Goal: Task Accomplishment & Management: Use online tool/utility

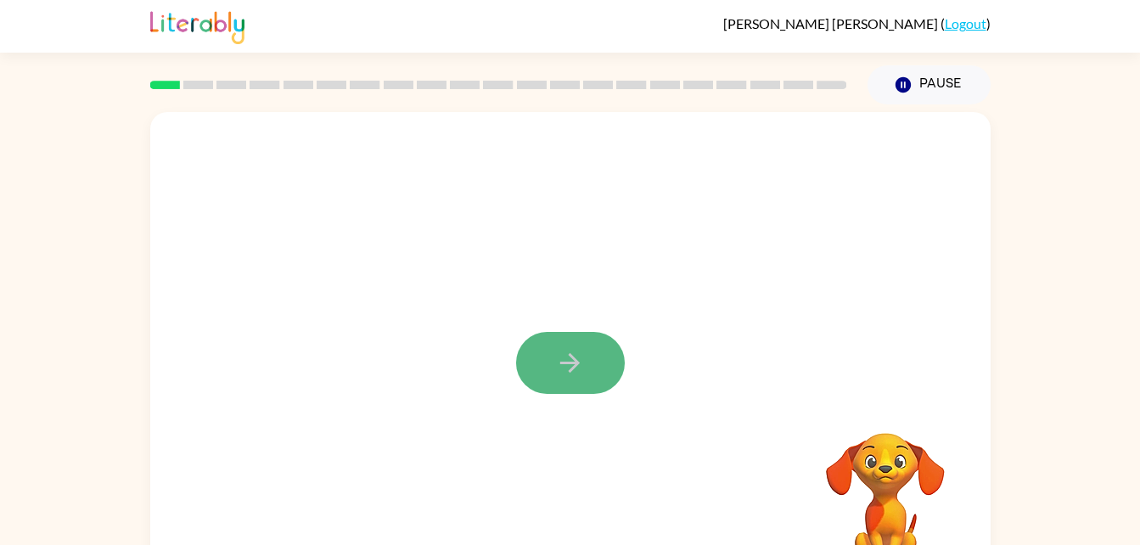
click at [538, 349] on button "button" at bounding box center [570, 363] width 109 height 62
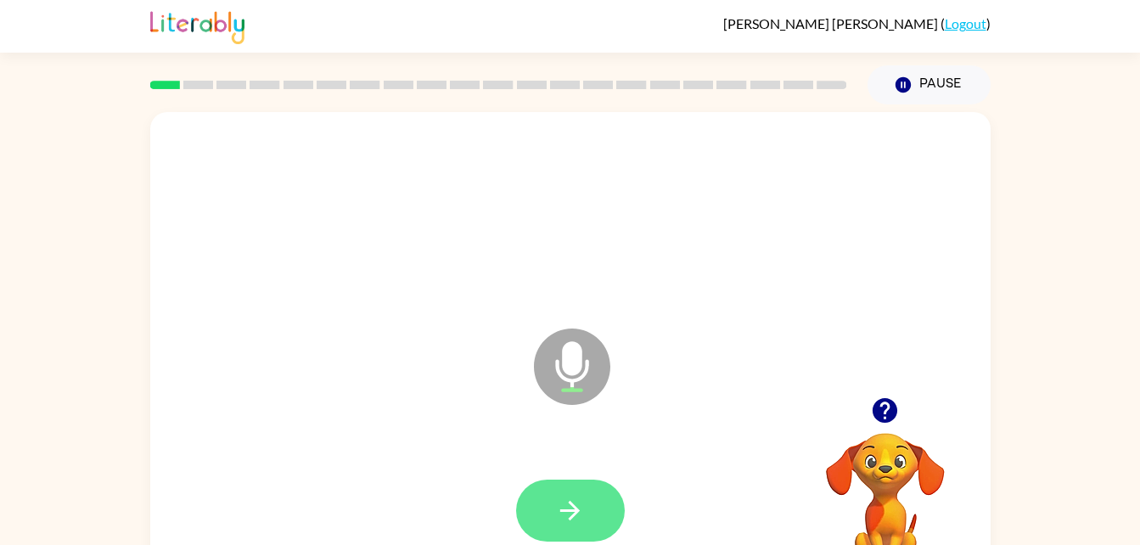
click at [593, 515] on button "button" at bounding box center [570, 511] width 109 height 62
click at [593, 515] on div at bounding box center [570, 511] width 109 height 62
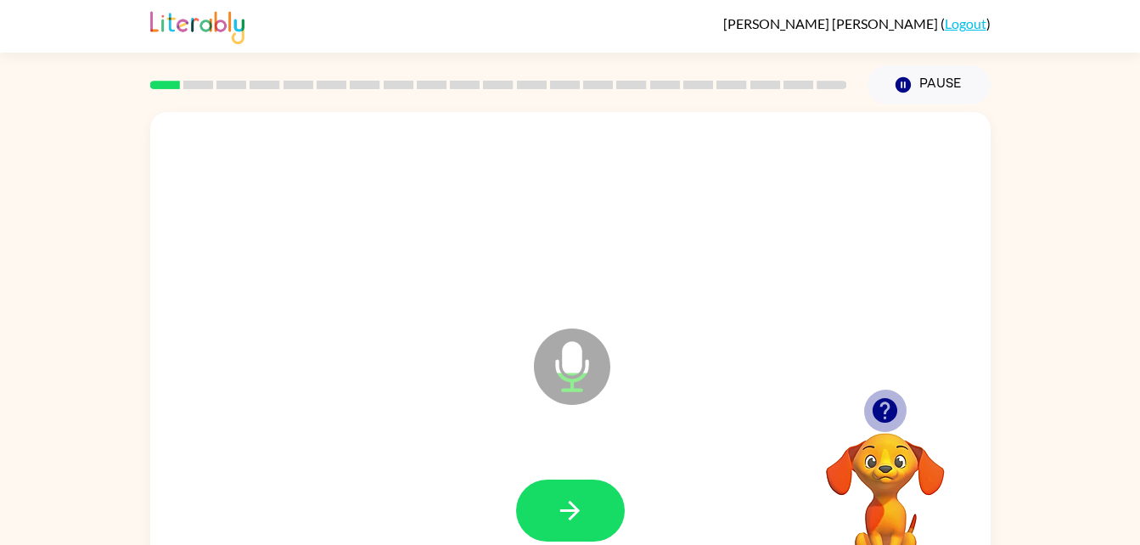
click at [893, 401] on icon "button" at bounding box center [885, 411] width 30 height 30
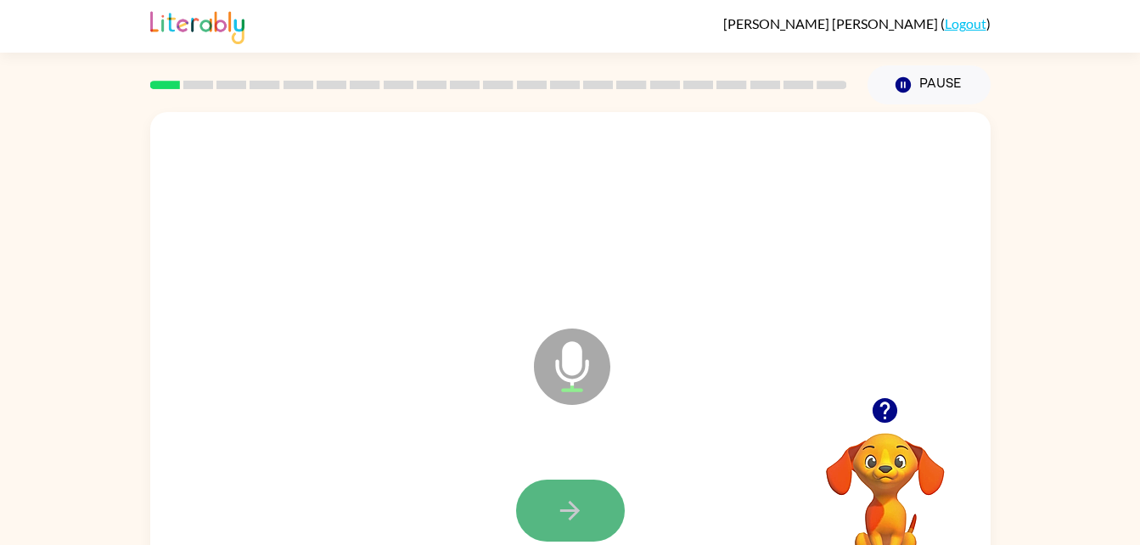
click at [579, 503] on icon "button" at bounding box center [570, 511] width 30 height 30
click at [560, 486] on button "button" at bounding box center [570, 511] width 109 height 62
click at [586, 513] on button "button" at bounding box center [570, 511] width 109 height 62
click at [574, 512] on icon "button" at bounding box center [570, 511] width 30 height 30
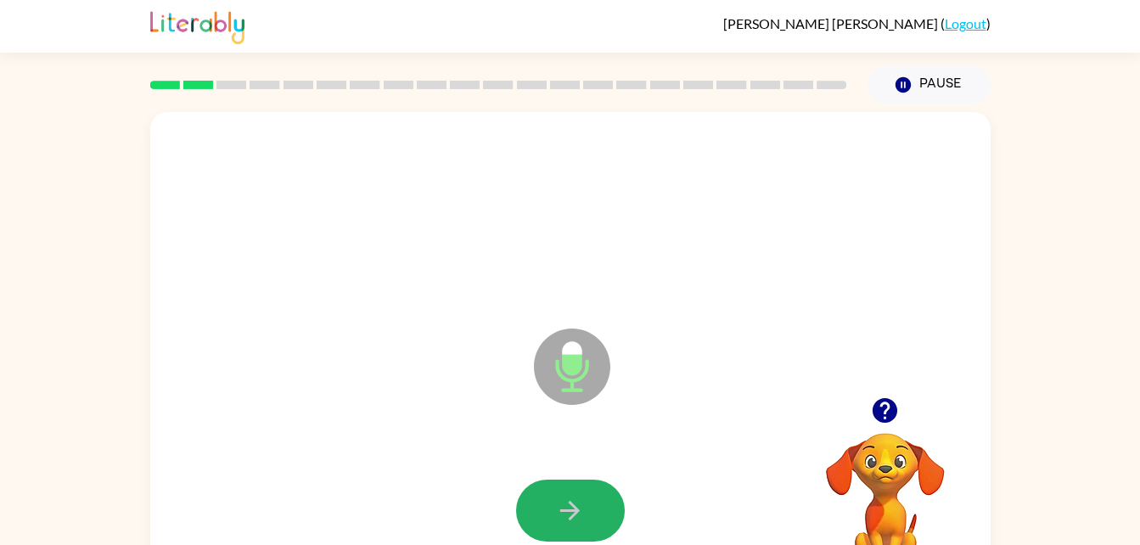
click at [572, 515] on icon "button" at bounding box center [570, 511] width 30 height 30
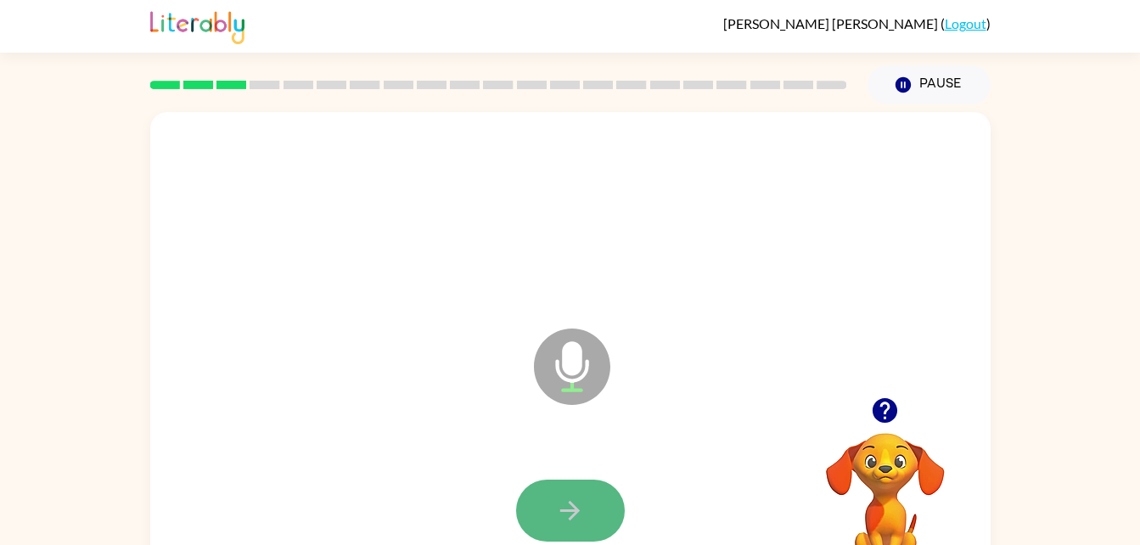
click at [585, 498] on button "button" at bounding box center [570, 511] width 109 height 62
click at [566, 513] on icon "button" at bounding box center [570, 511] width 30 height 30
click at [565, 519] on icon "button" at bounding box center [570, 511] width 30 height 30
click at [560, 516] on icon "button" at bounding box center [570, 511] width 30 height 30
click at [600, 518] on button "button" at bounding box center [570, 511] width 109 height 62
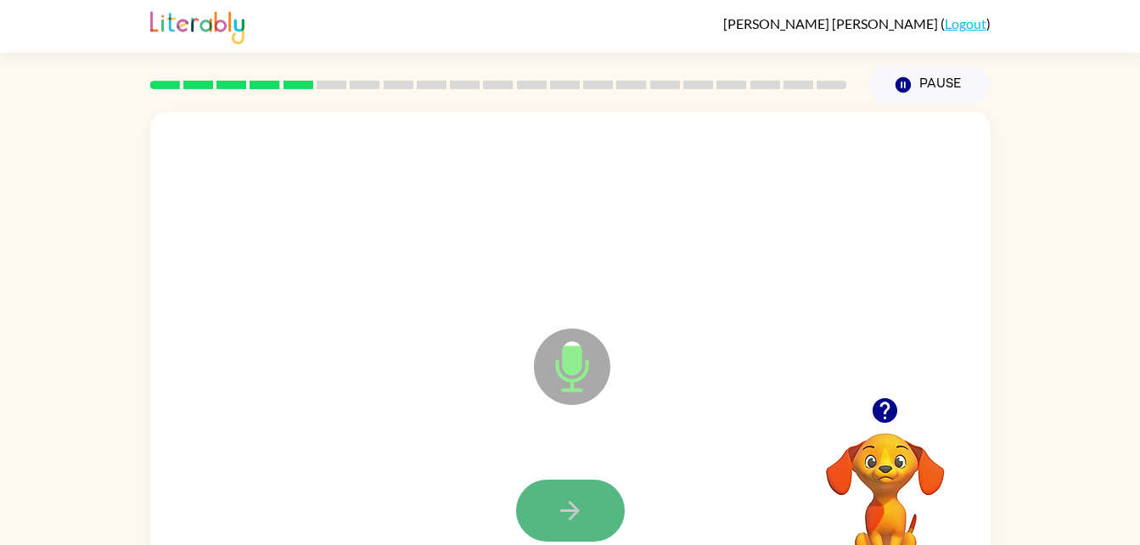
click at [577, 499] on icon "button" at bounding box center [570, 511] width 30 height 30
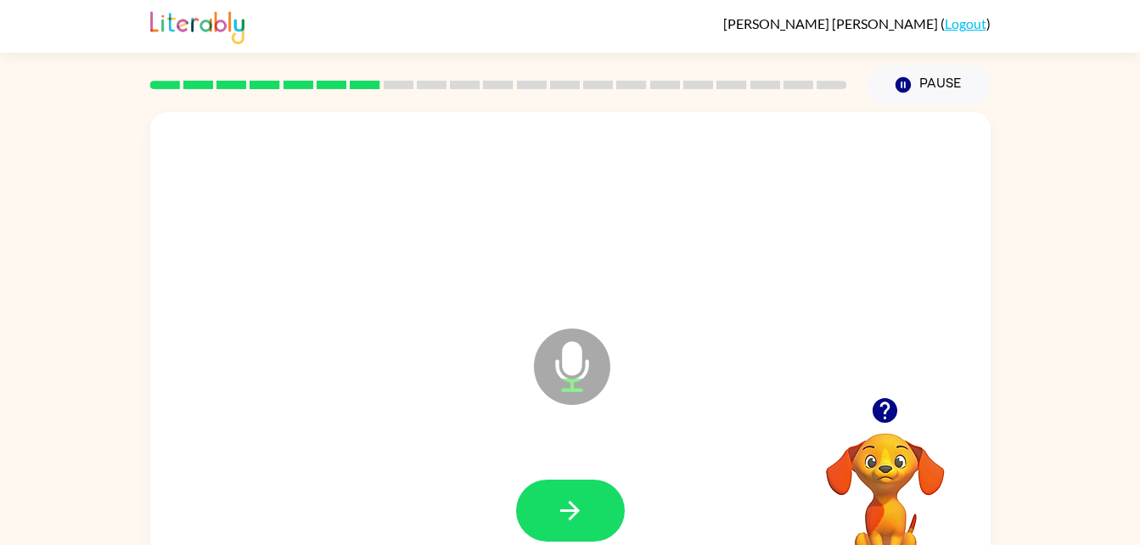
drag, startPoint x: 577, startPoint y: 499, endPoint x: 443, endPoint y: 466, distance: 138.2
click at [443, 466] on div at bounding box center [570, 511] width 807 height 139
click at [564, 505] on icon "button" at bounding box center [570, 511] width 30 height 30
click at [576, 503] on icon "button" at bounding box center [570, 511] width 30 height 30
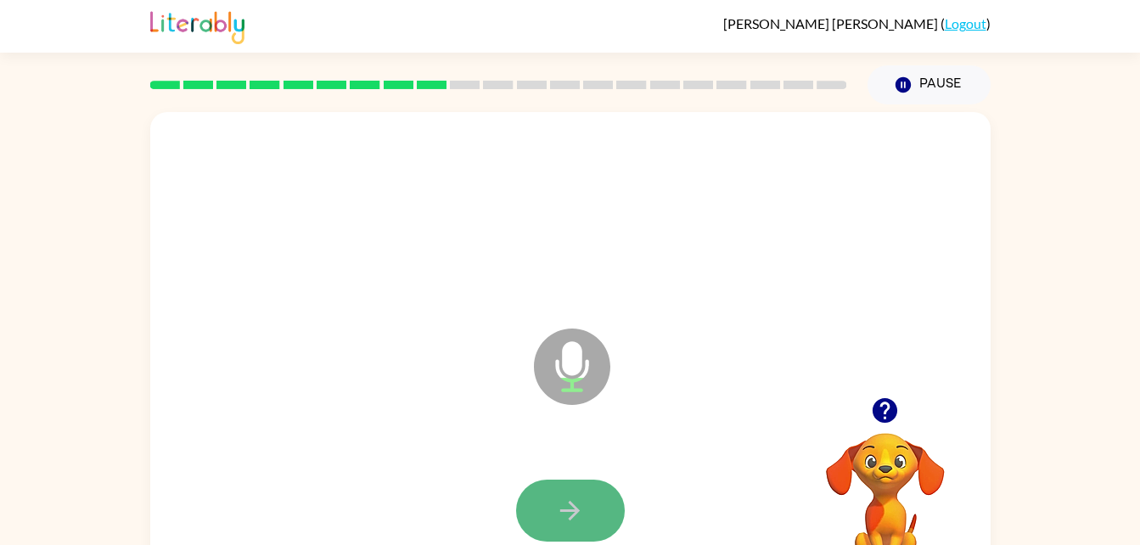
click at [561, 526] on button "button" at bounding box center [570, 511] width 109 height 62
click at [555, 509] on icon "button" at bounding box center [570, 511] width 30 height 30
click at [558, 528] on button "button" at bounding box center [570, 511] width 109 height 62
click at [551, 499] on button "button" at bounding box center [570, 511] width 109 height 62
click at [554, 505] on button "button" at bounding box center [570, 511] width 109 height 62
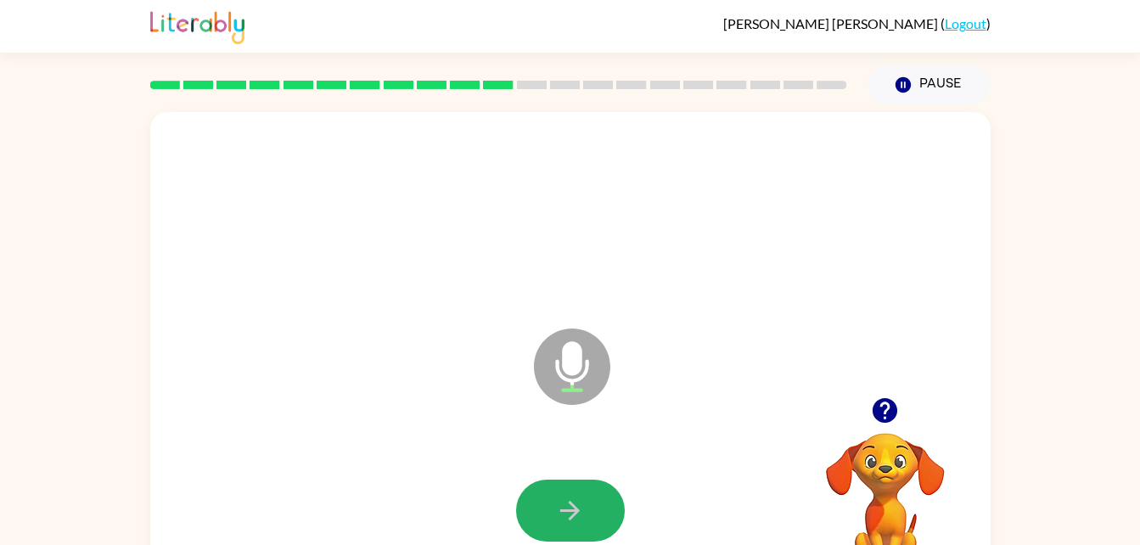
drag, startPoint x: 610, startPoint y: 504, endPoint x: 661, endPoint y: 536, distance: 59.8
click at [661, 536] on div at bounding box center [570, 511] width 807 height 139
click at [591, 521] on button "button" at bounding box center [570, 511] width 109 height 62
click at [560, 492] on button "button" at bounding box center [570, 511] width 109 height 62
click at [566, 498] on icon "button" at bounding box center [570, 511] width 30 height 30
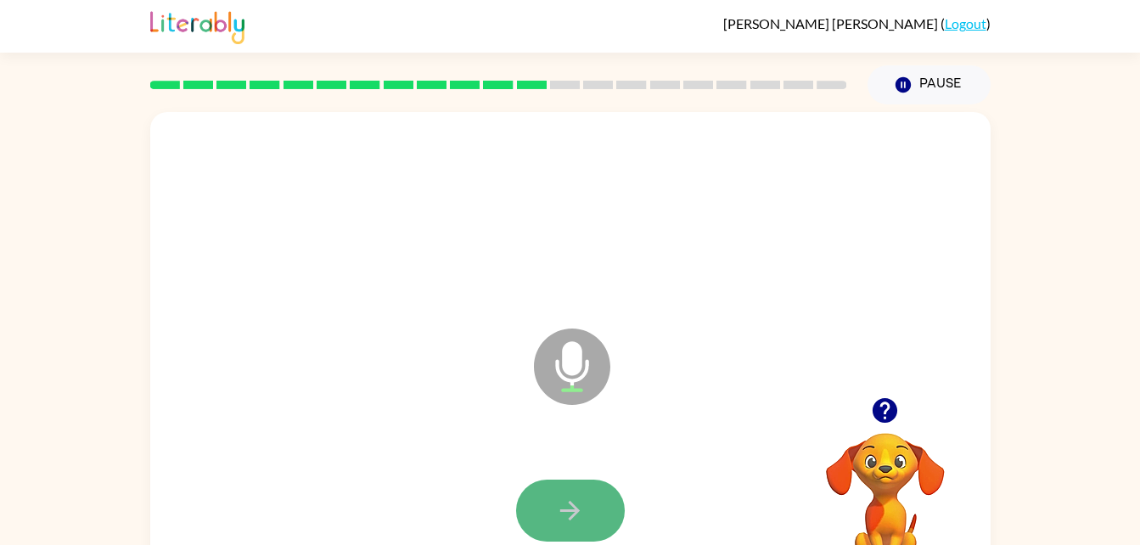
click at [582, 502] on icon "button" at bounding box center [570, 511] width 30 height 30
click at [575, 492] on button "button" at bounding box center [570, 511] width 109 height 62
click at [576, 516] on icon "button" at bounding box center [570, 511] width 30 height 30
click at [598, 495] on button "button" at bounding box center [570, 511] width 109 height 62
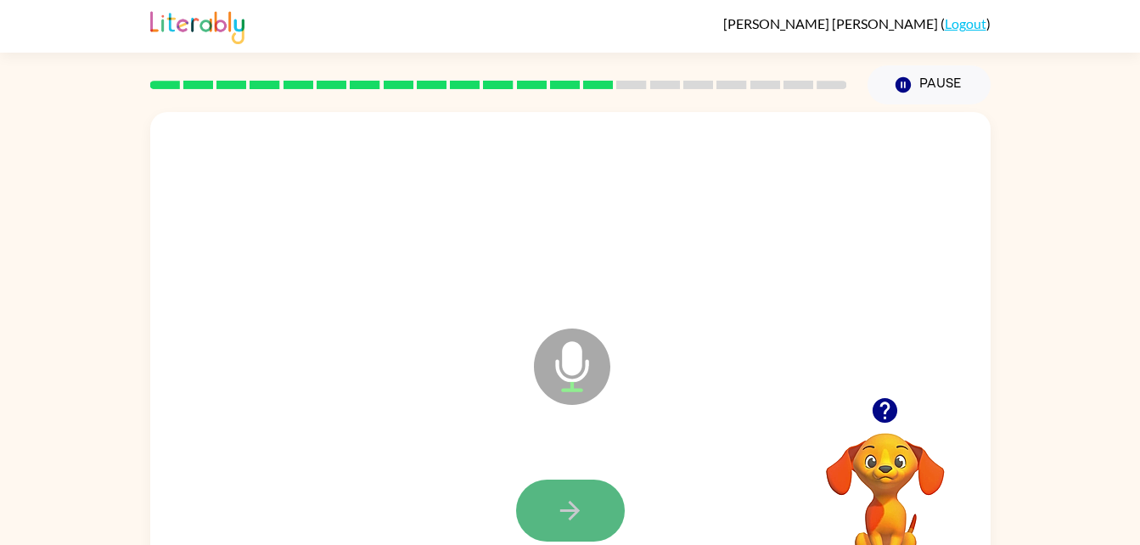
click at [593, 523] on button "button" at bounding box center [570, 511] width 109 height 62
click at [593, 513] on button "button" at bounding box center [570, 511] width 109 height 62
click at [571, 480] on button "button" at bounding box center [570, 511] width 109 height 62
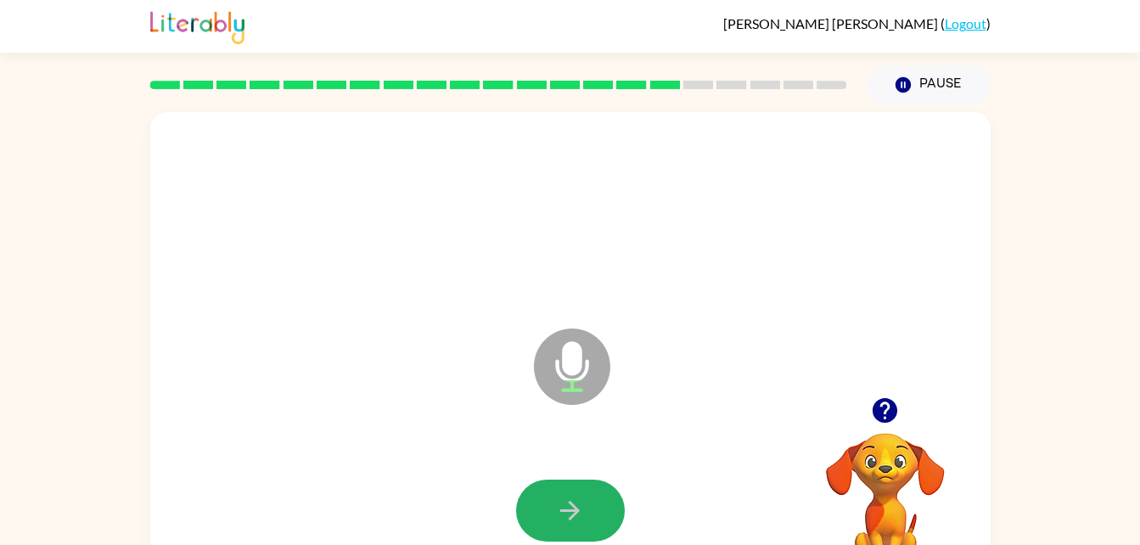
click at [571, 480] on button "button" at bounding box center [570, 511] width 109 height 62
drag, startPoint x: 571, startPoint y: 480, endPoint x: 438, endPoint y: 359, distance: 179.7
click at [438, 359] on div "Microphone The Microphone is here when it is your turn to talk" at bounding box center [570, 354] width 841 height 485
click at [552, 489] on button "button" at bounding box center [570, 511] width 109 height 62
click at [588, 492] on button "button" at bounding box center [570, 511] width 109 height 62
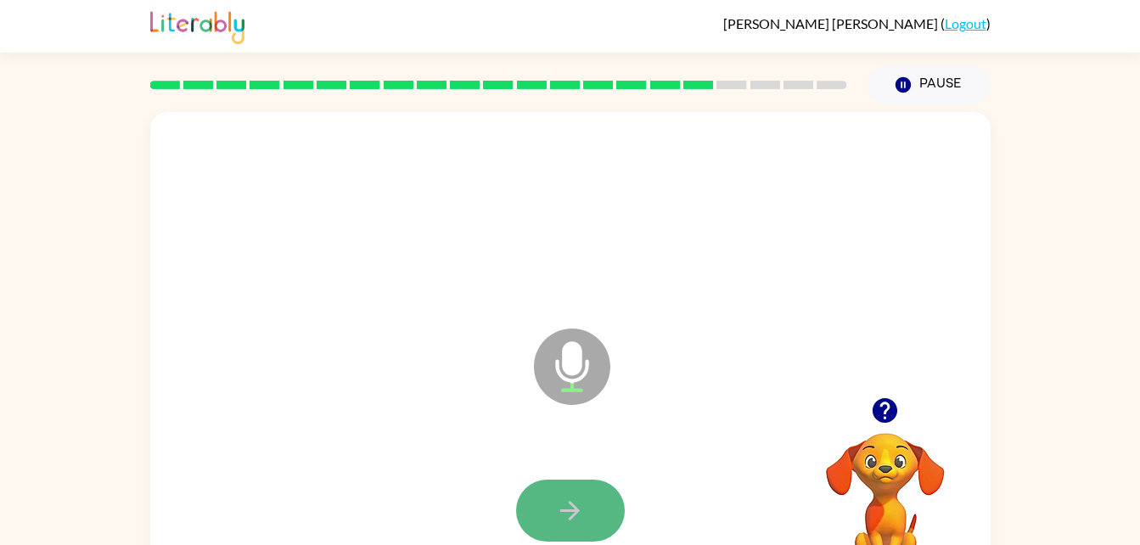
click at [598, 496] on button "button" at bounding box center [570, 511] width 109 height 62
click at [571, 507] on icon "button" at bounding box center [570, 511] width 30 height 30
click at [576, 511] on icon "button" at bounding box center [570, 511] width 20 height 20
click at [576, 520] on icon "button" at bounding box center [570, 511] width 30 height 30
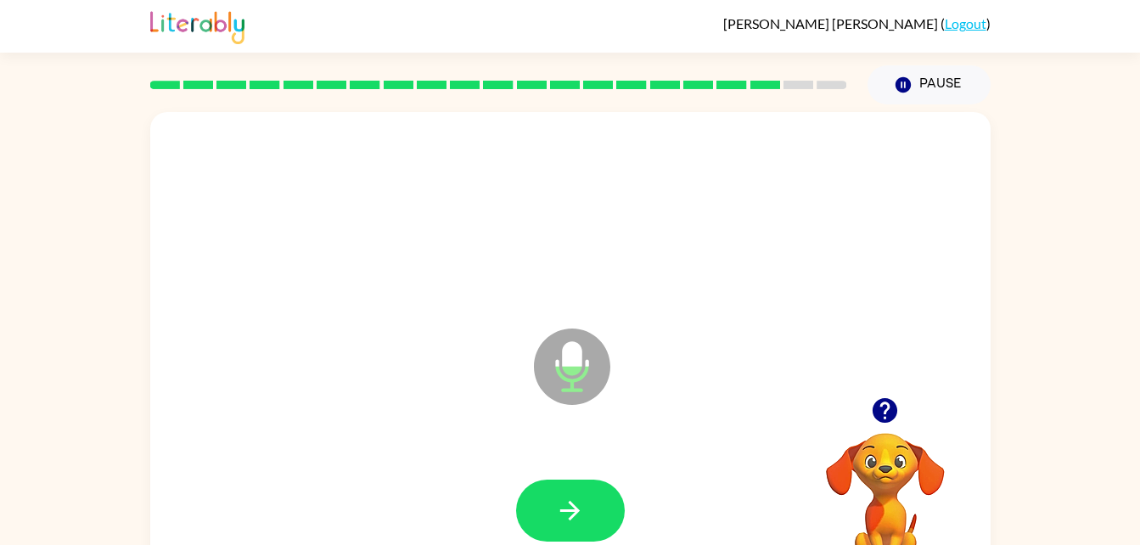
drag, startPoint x: 576, startPoint y: 520, endPoint x: 473, endPoint y: 437, distance: 132.2
click at [473, 437] on div "Microphone The Microphone is here when it is your turn to talk" at bounding box center [570, 354] width 841 height 485
click at [602, 495] on button "button" at bounding box center [570, 511] width 109 height 62
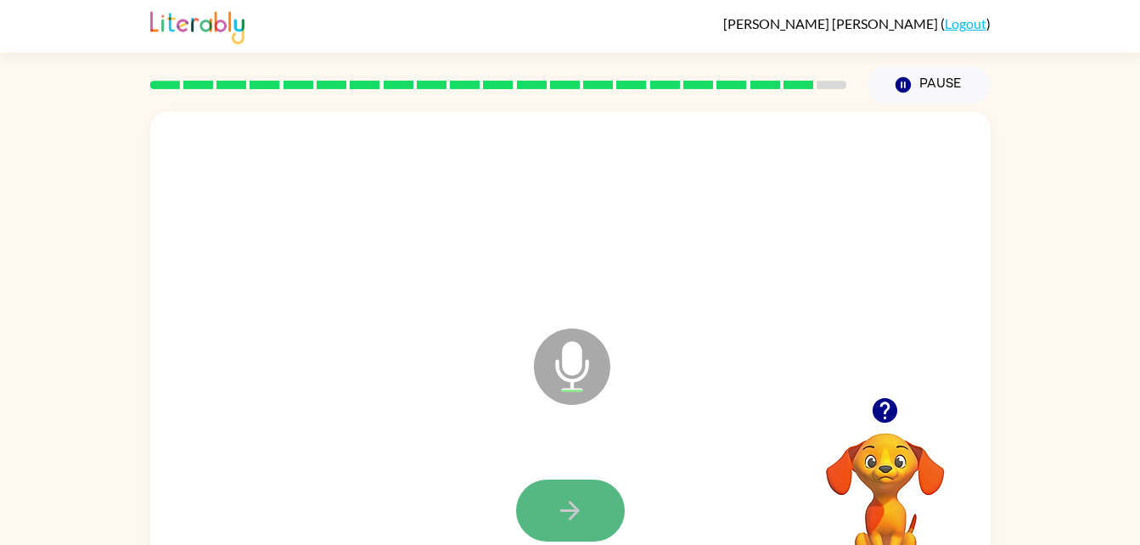
click at [589, 499] on button "button" at bounding box center [570, 511] width 109 height 62
click at [582, 506] on icon "button" at bounding box center [570, 511] width 30 height 30
